Goal: Information Seeking & Learning: Learn about a topic

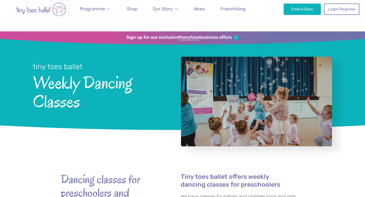
scroll to position [228, 0]
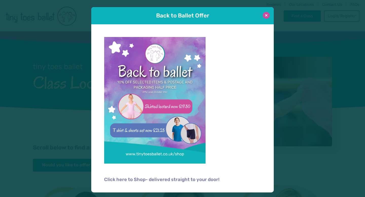
click at [266, 16] on button at bounding box center [266, 15] width 7 height 7
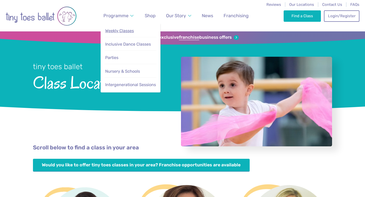
click at [120, 32] on span "Weekly Classes" at bounding box center [119, 30] width 29 height 5
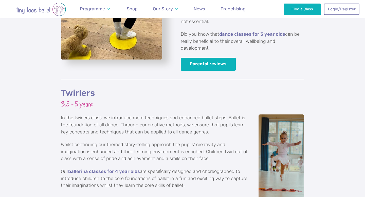
scroll to position [967, 0]
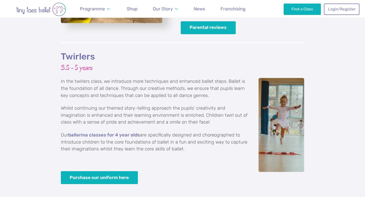
drag, startPoint x: 189, startPoint y: 133, endPoint x: 59, endPoint y: 47, distance: 155.8
click at [59, 47] on div "Twirlers 3.5 - 5 years In the twirlers class, we introduce more techniques and …" at bounding box center [182, 134] width 365 height 184
copy div "Twirlers 3.5 - 5 years In the twirlers class, we introduce more techniques and …"
